Goal: Find specific page/section

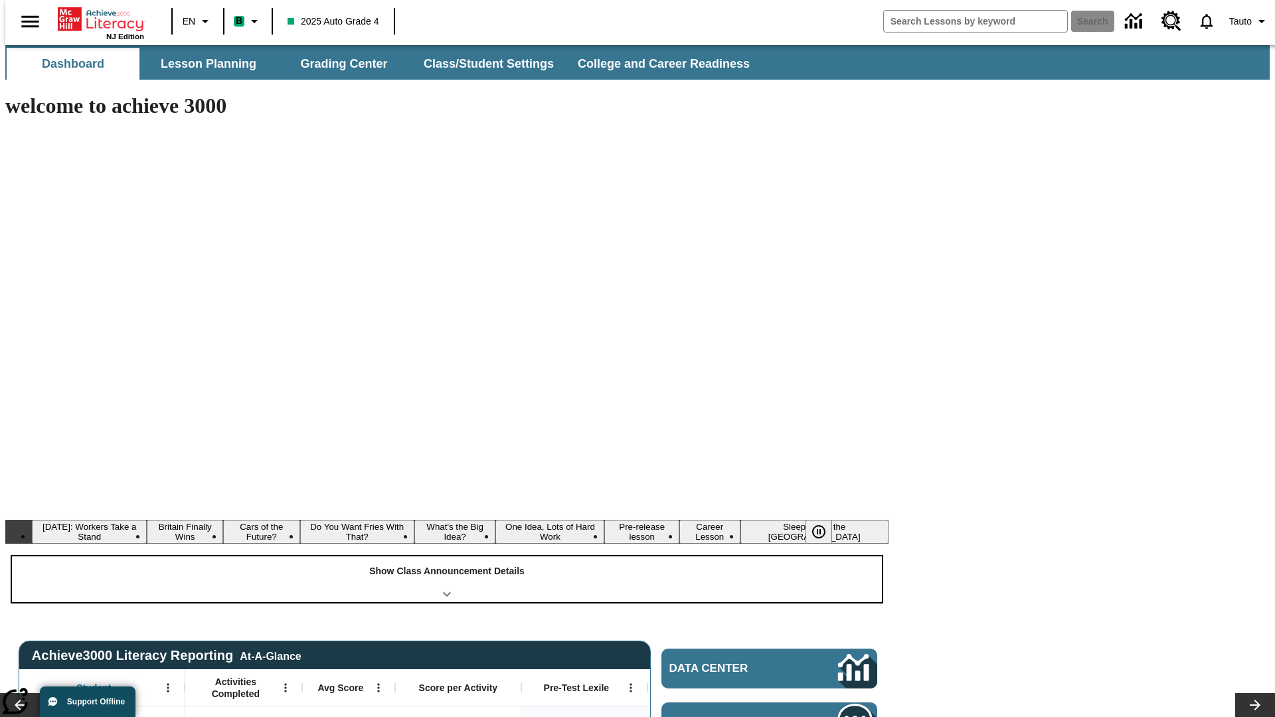
click at [447, 556] on div "Show Class Announcement Details" at bounding box center [447, 579] width 870 height 46
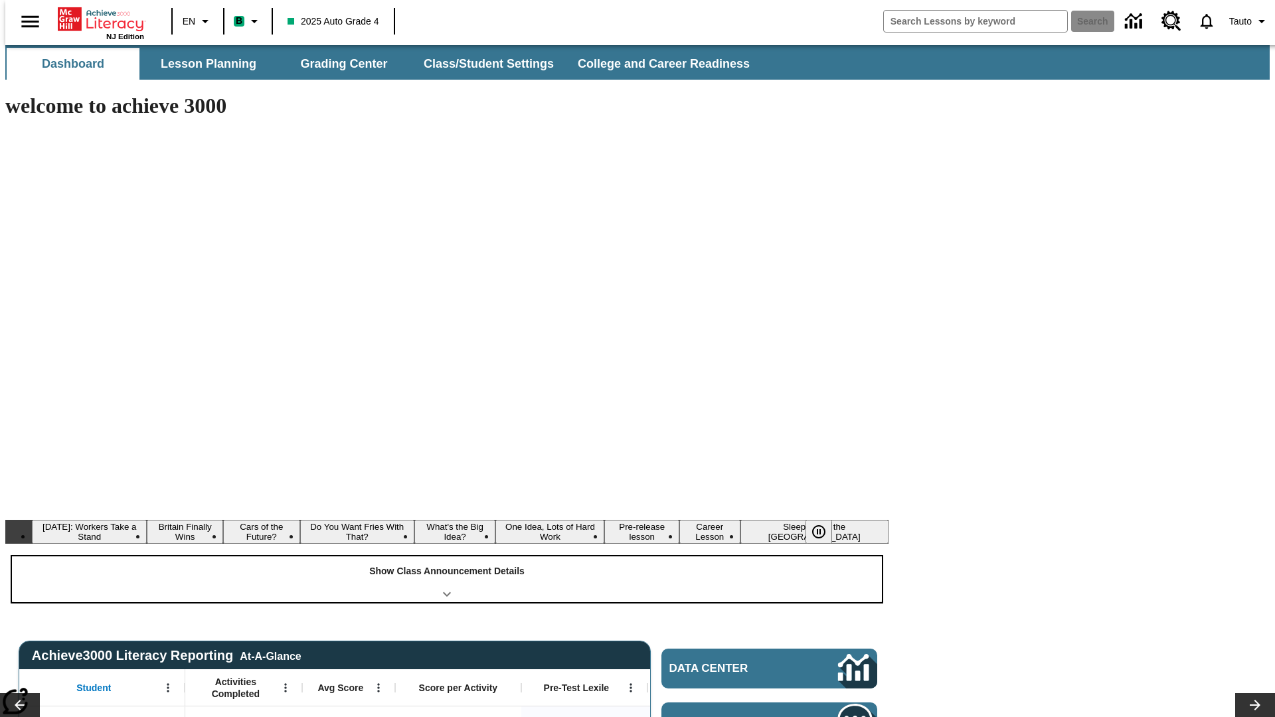
click at [447, 556] on div "Show Class Announcement Details" at bounding box center [447, 579] width 870 height 46
